Goal: Information Seeking & Learning: Learn about a topic

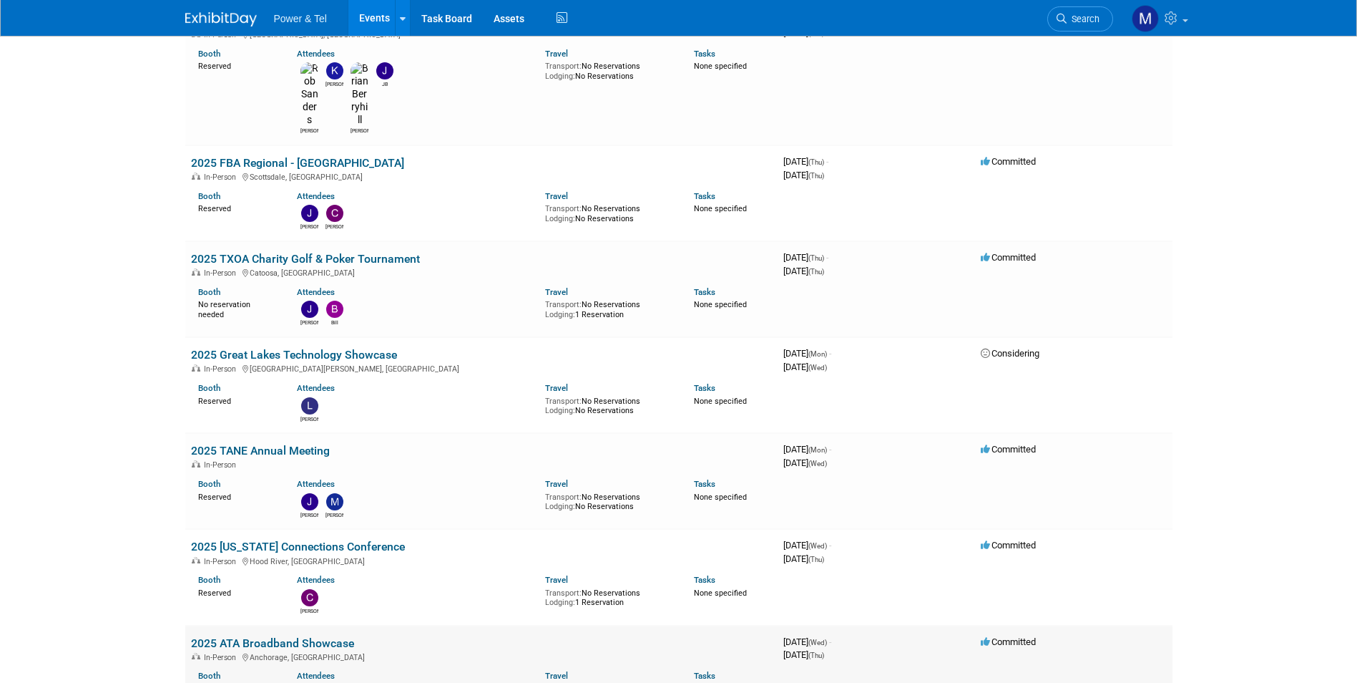
scroll to position [2098, 0]
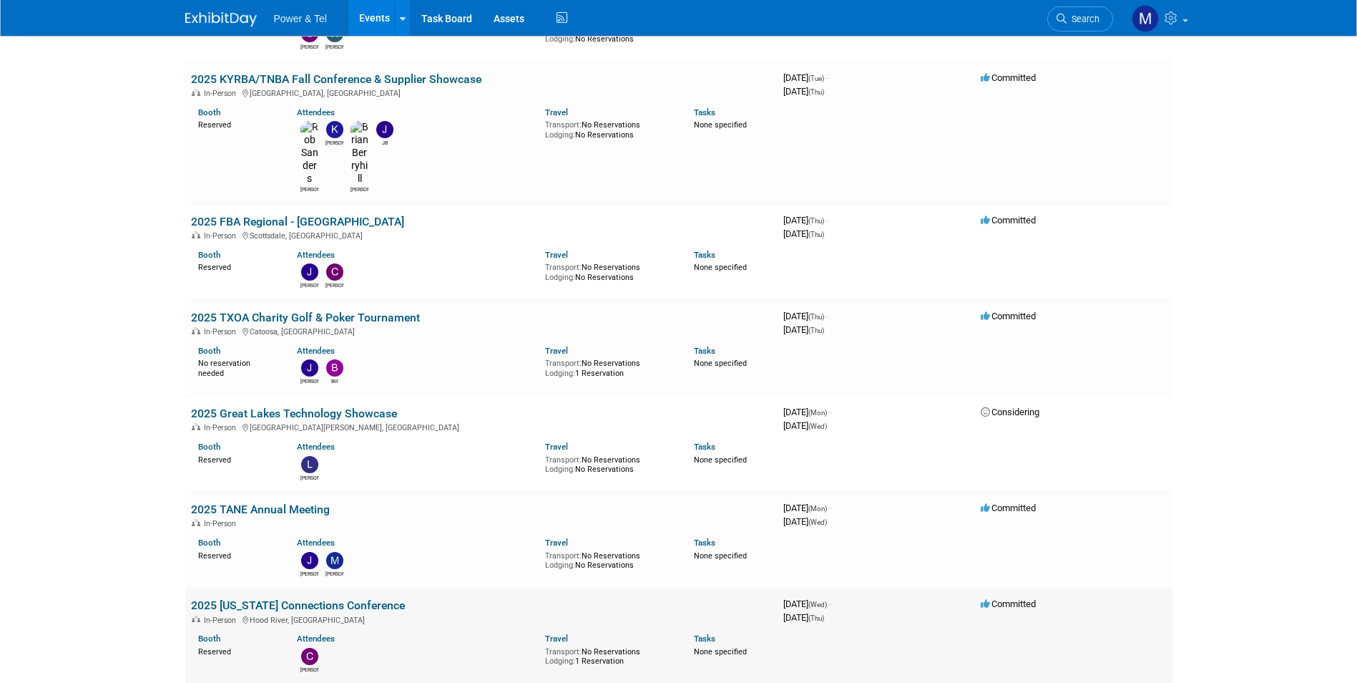
click at [366, 598] on link "2025 [US_STATE] Connections Conference" at bounding box center [298, 605] width 214 height 14
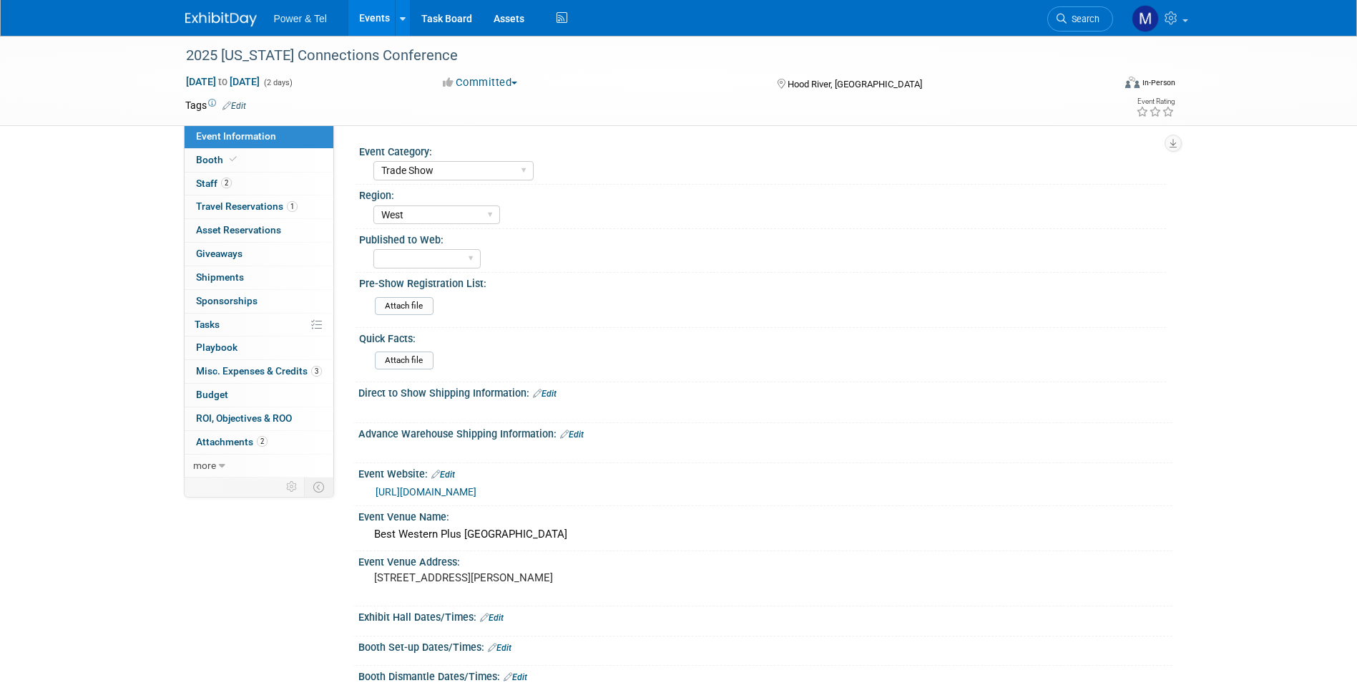
select select "Trade Show"
select select "West"
click at [290, 183] on link "2 Staff 2" at bounding box center [259, 183] width 149 height 23
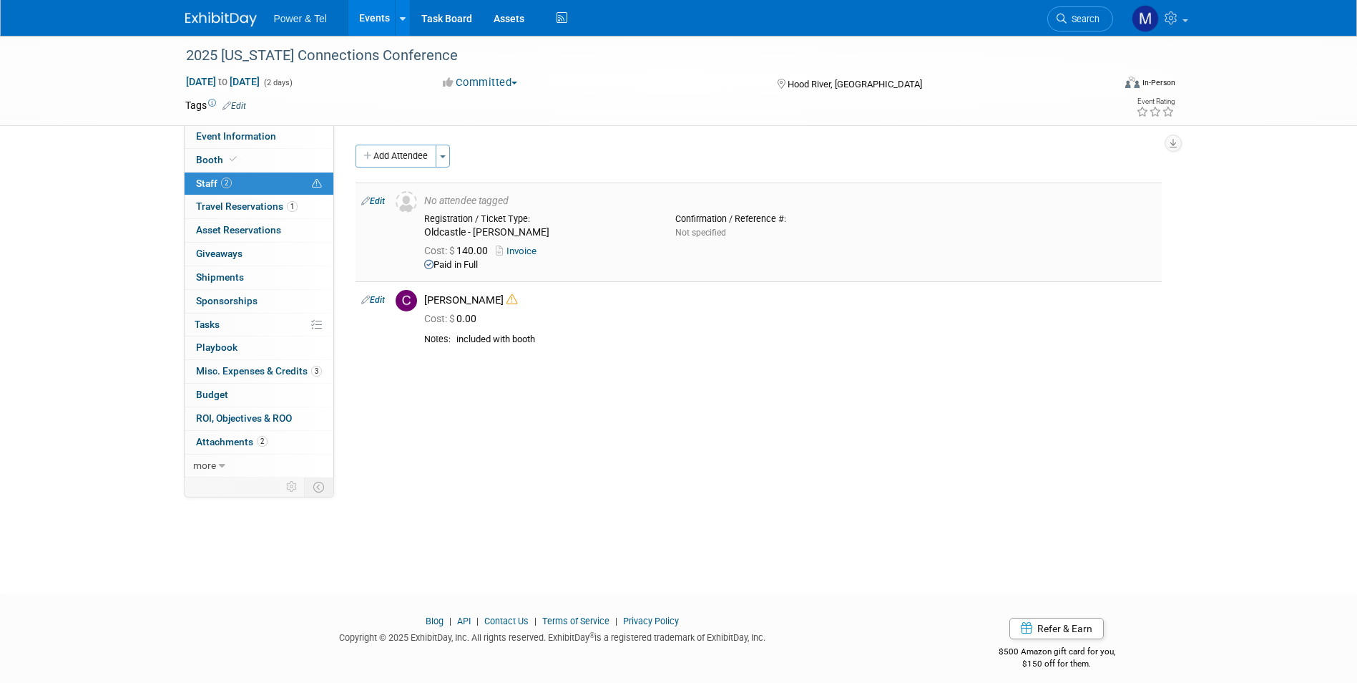
click at [527, 253] on link "Invoice" at bounding box center [519, 250] width 47 height 11
click at [302, 147] on link "Event Information" at bounding box center [259, 136] width 149 height 23
select select "Trade Show"
select select "West"
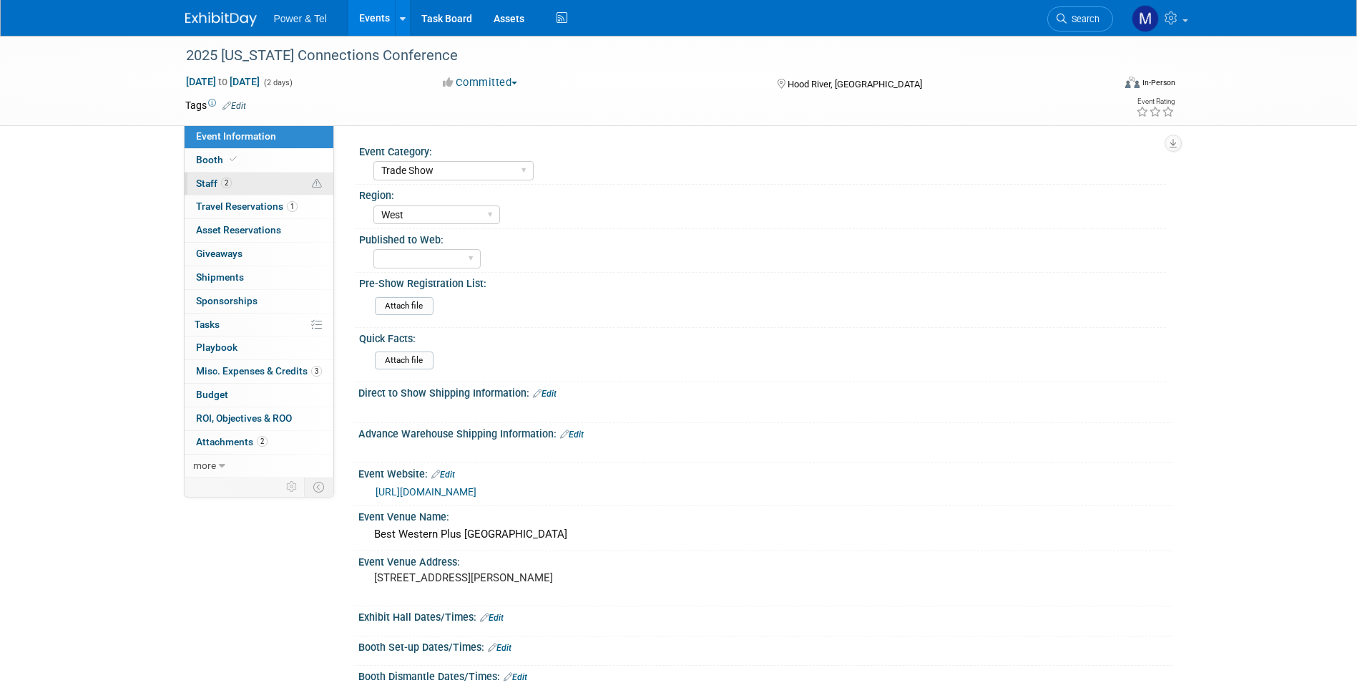
click at [265, 172] on link "2 Staff 2" at bounding box center [259, 183] width 149 height 23
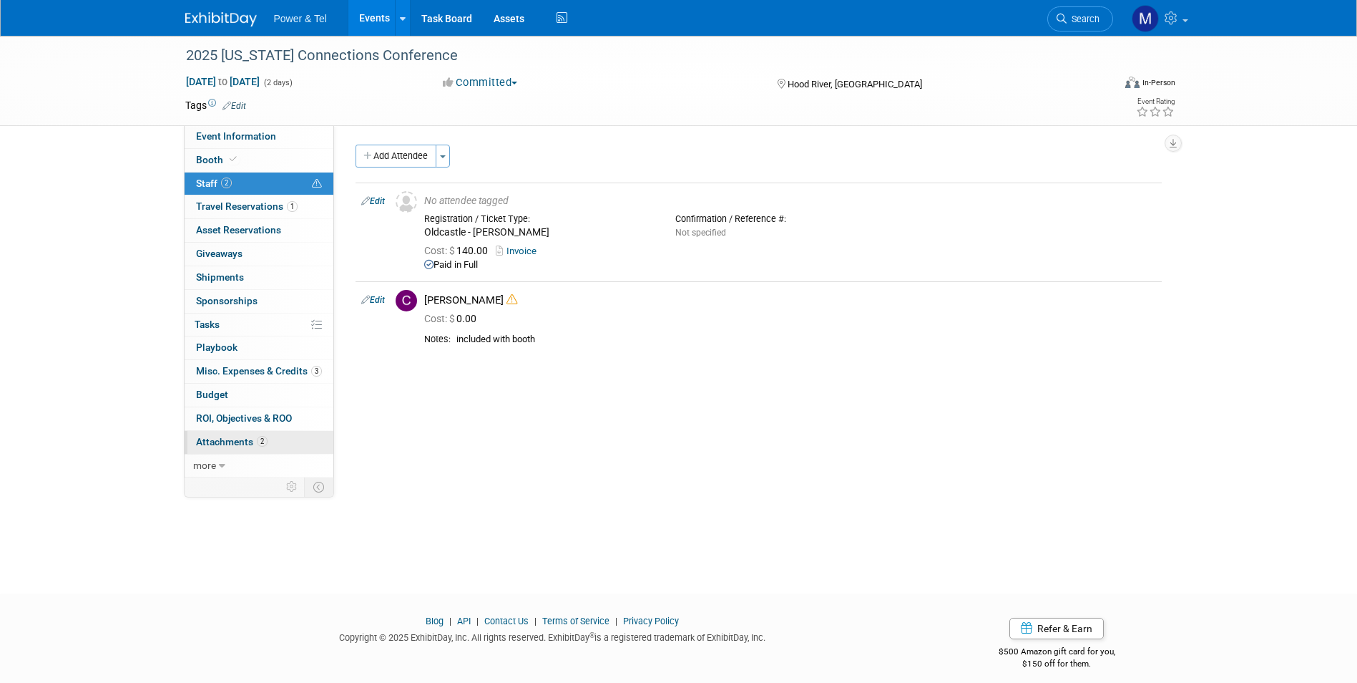
click at [293, 452] on link "2 Attachments 2" at bounding box center [259, 442] width 149 height 23
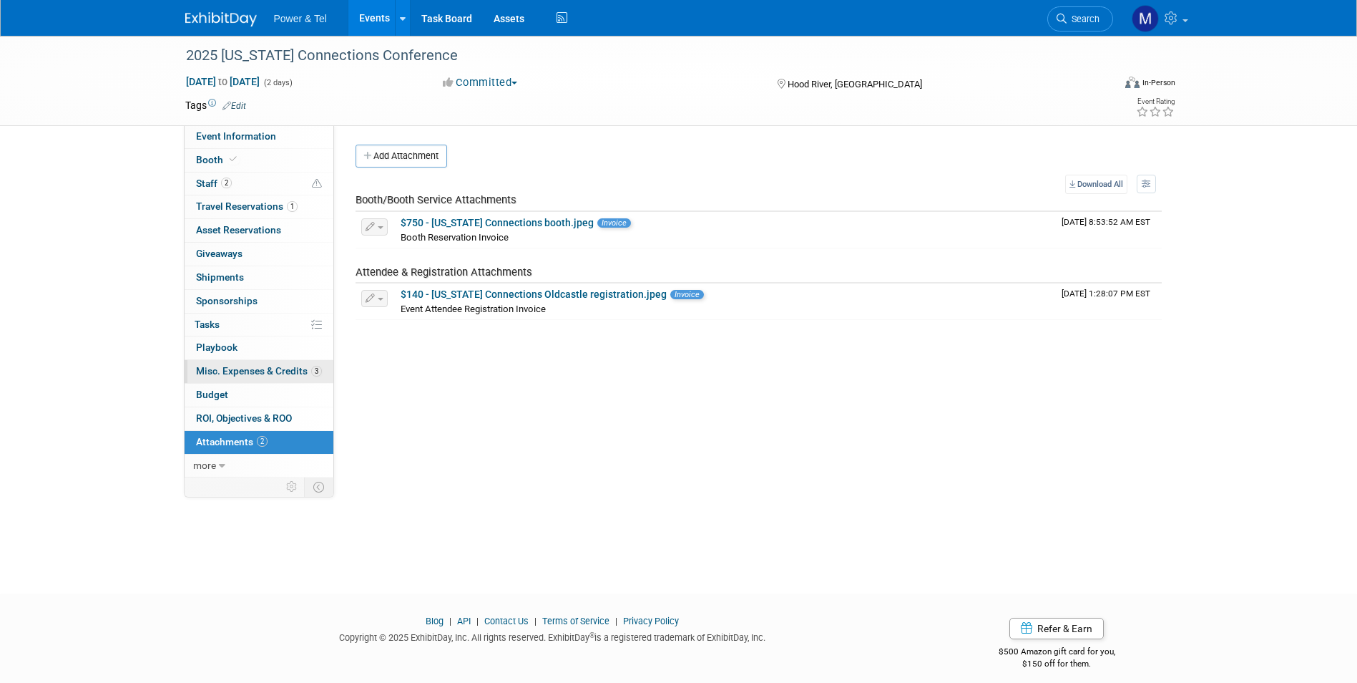
click at [296, 361] on link "3 Misc. Expenses & Credits 3" at bounding box center [259, 371] width 149 height 23
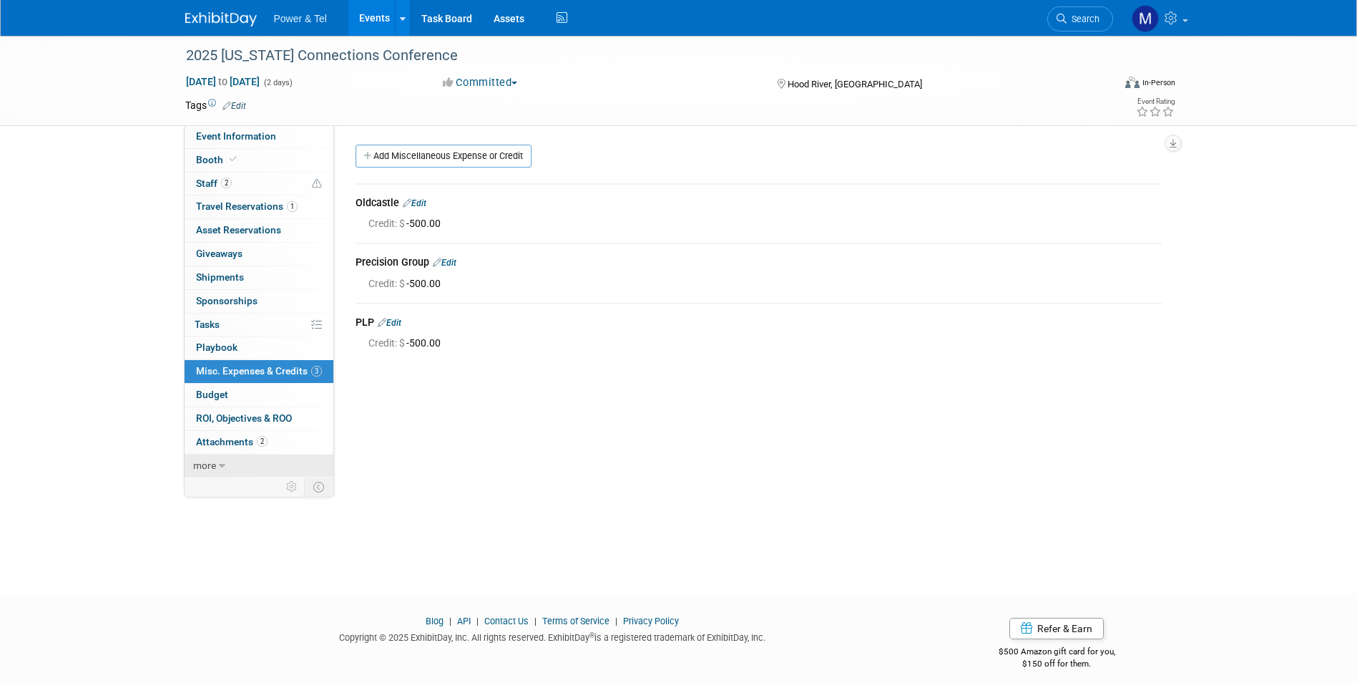
click at [293, 457] on link "more" at bounding box center [259, 465] width 149 height 23
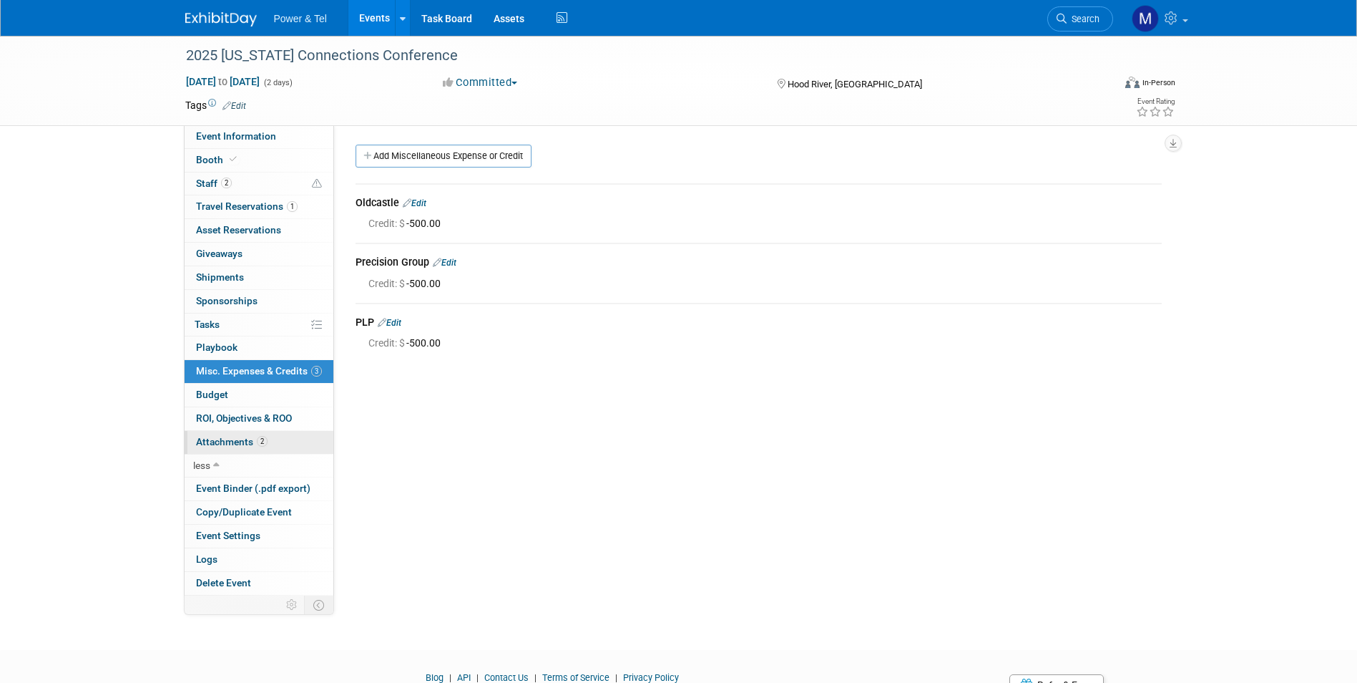
click at [296, 449] on link "2 Attachments 2" at bounding box center [259, 442] width 149 height 23
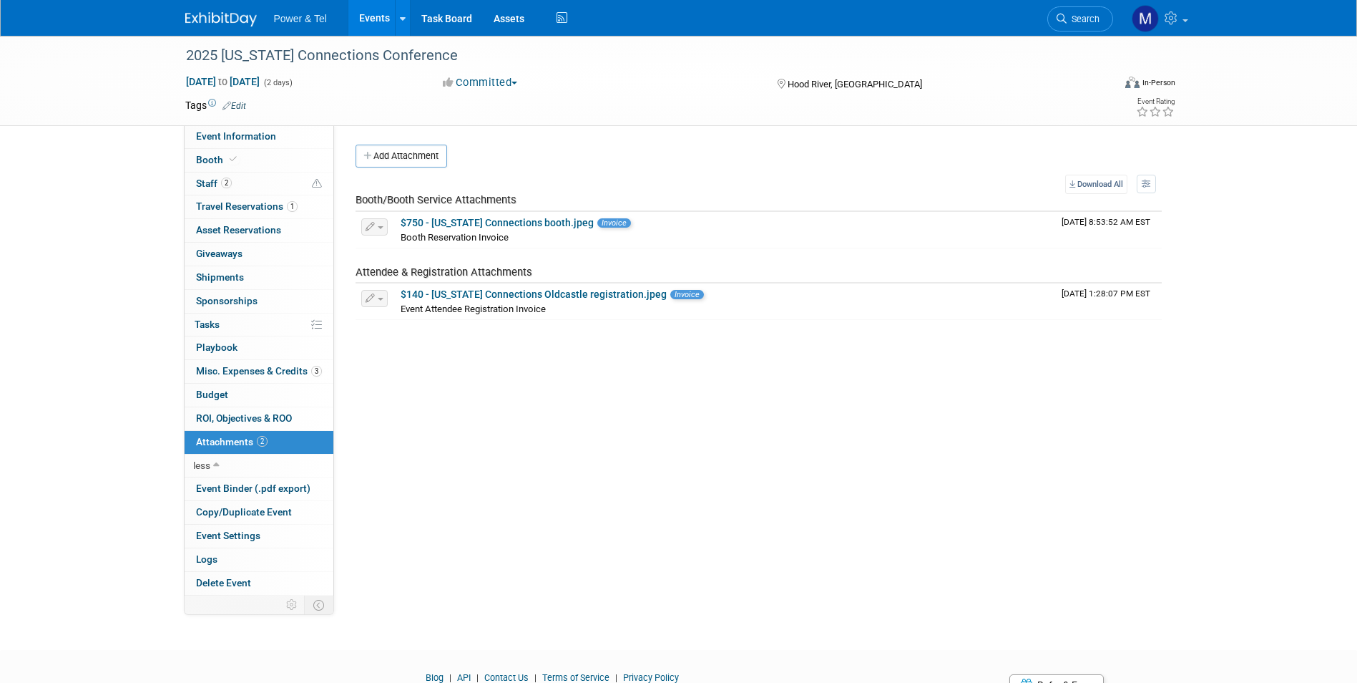
click at [235, 602] on td at bounding box center [232, 604] width 95 height 19
click at [295, 374] on span "Misc. Expenses & Credits 3" at bounding box center [259, 370] width 126 height 11
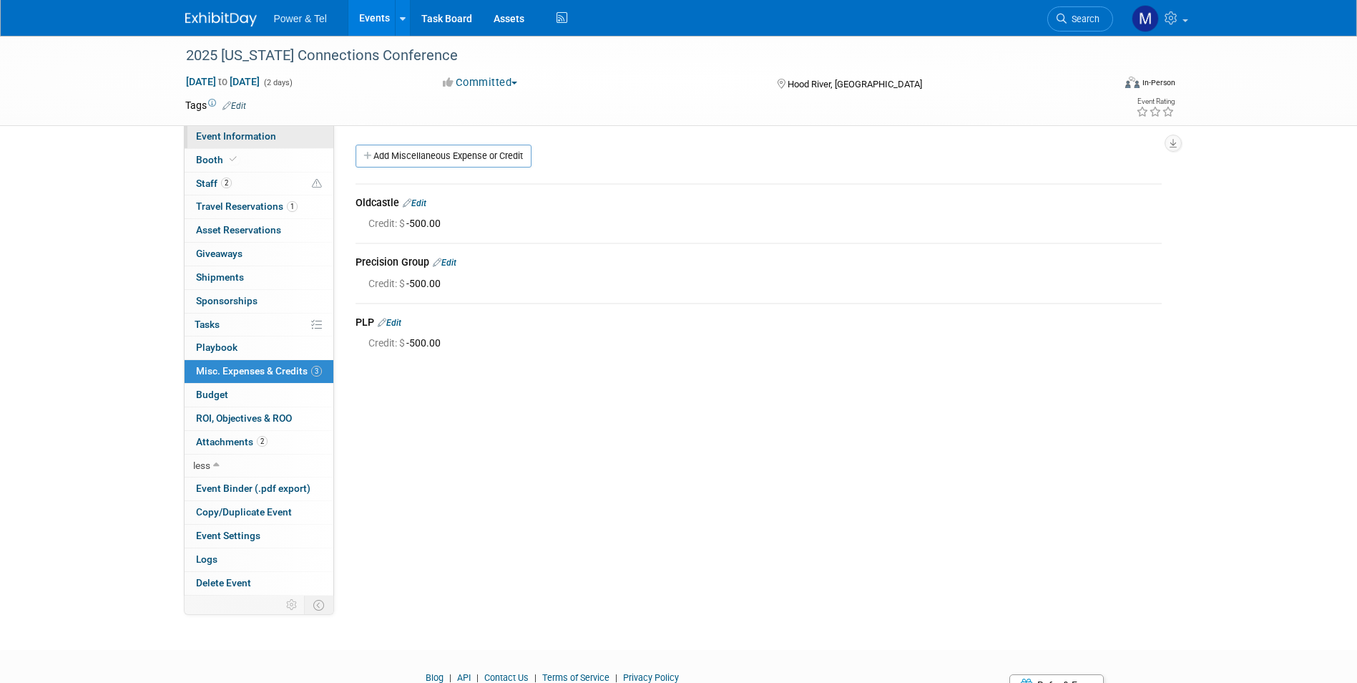
drag, startPoint x: 243, startPoint y: 130, endPoint x: 248, endPoint y: 140, distance: 10.6
click at [243, 130] on span "Event Information" at bounding box center [236, 135] width 80 height 11
select select "Trade Show"
select select "West"
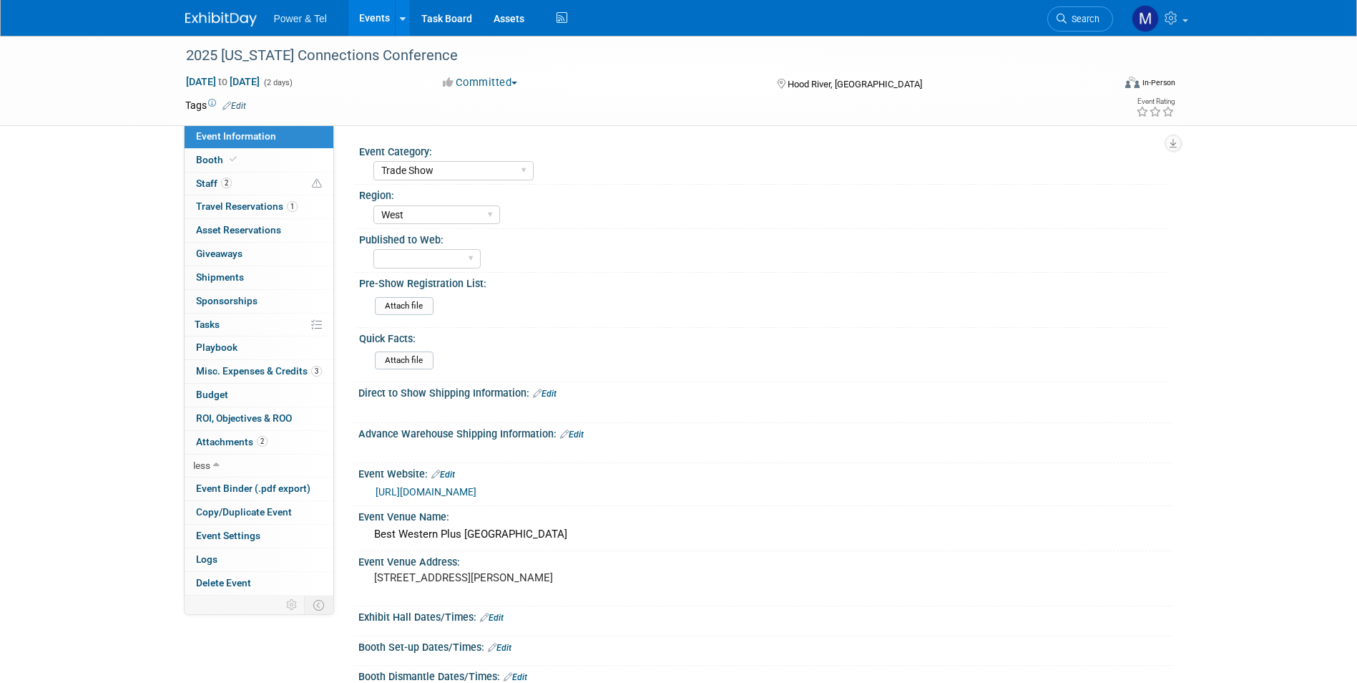
scroll to position [143, 0]
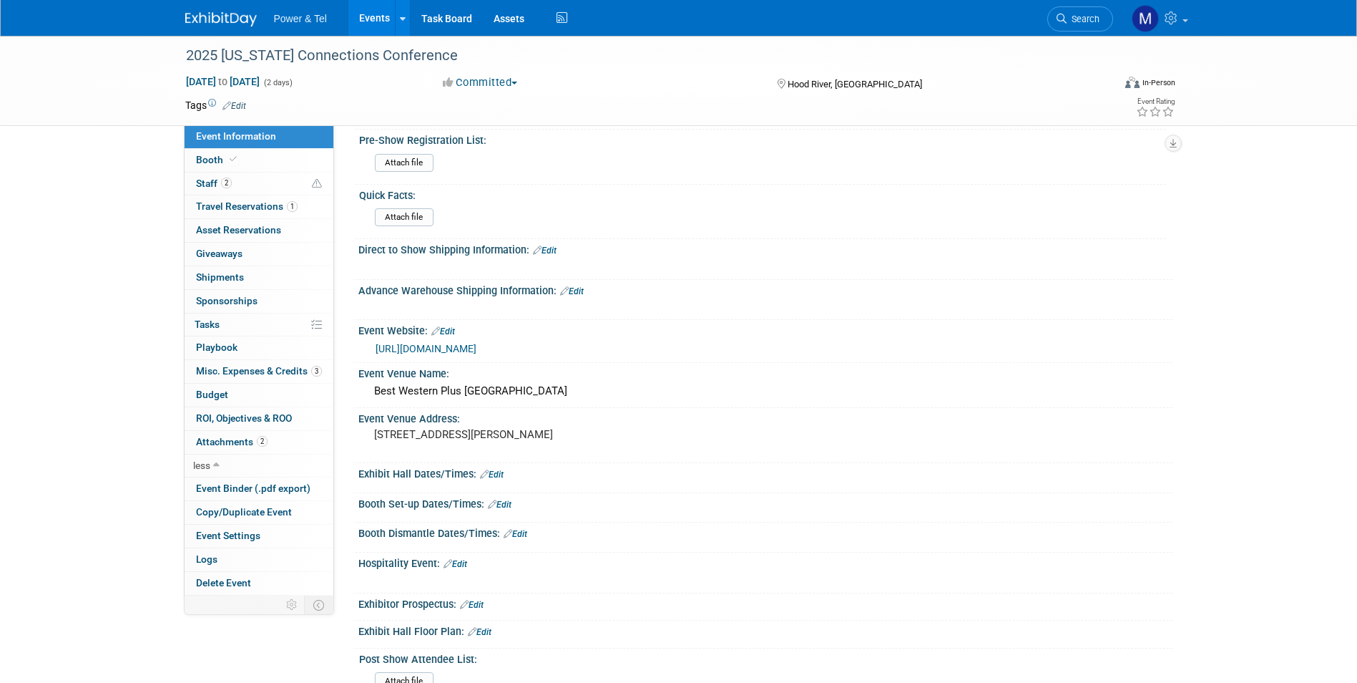
click at [462, 348] on link "https://oregonconnections.info/" at bounding box center [426, 348] width 101 height 11
